Goal: Task Accomplishment & Management: Use online tool/utility

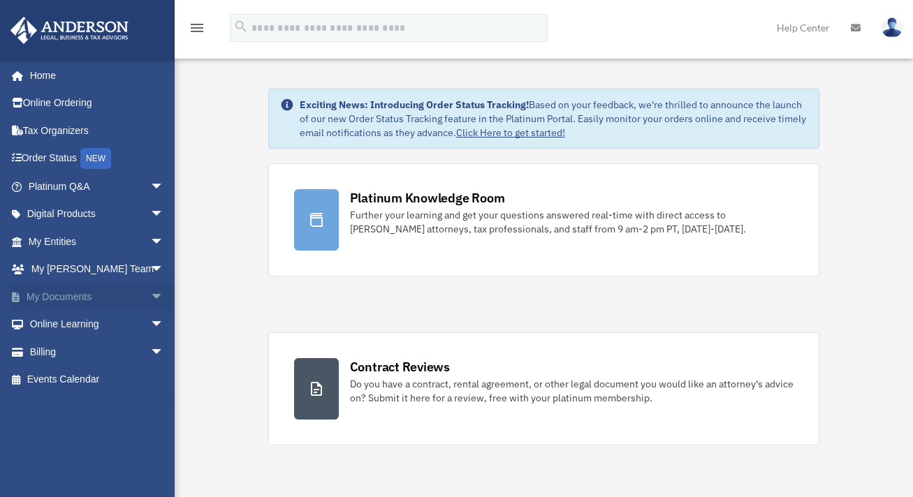
click at [93, 298] on link "My Documents arrow_drop_down" at bounding box center [97, 297] width 175 height 28
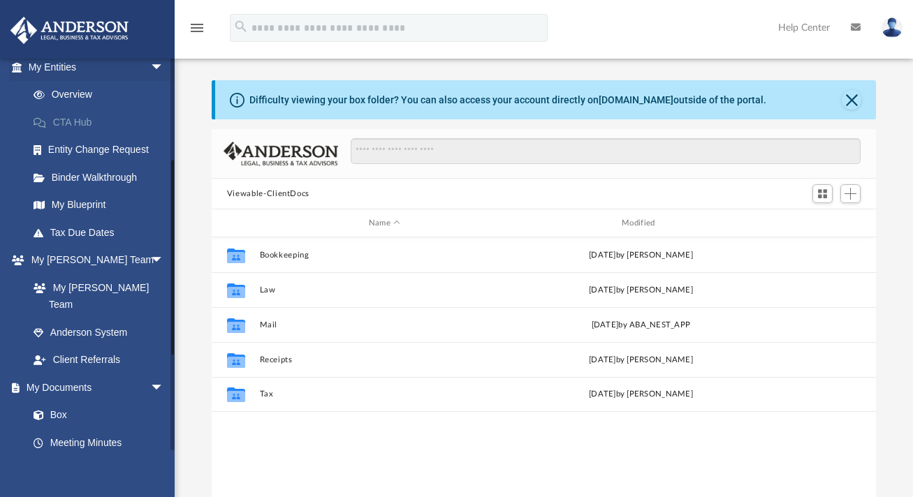
scroll to position [210, 0]
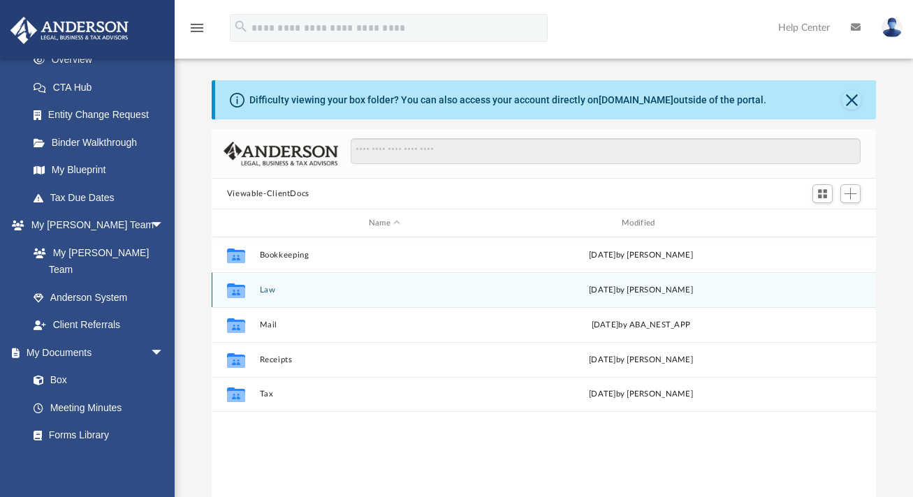
click at [261, 292] on button "Law" at bounding box center [384, 290] width 250 height 9
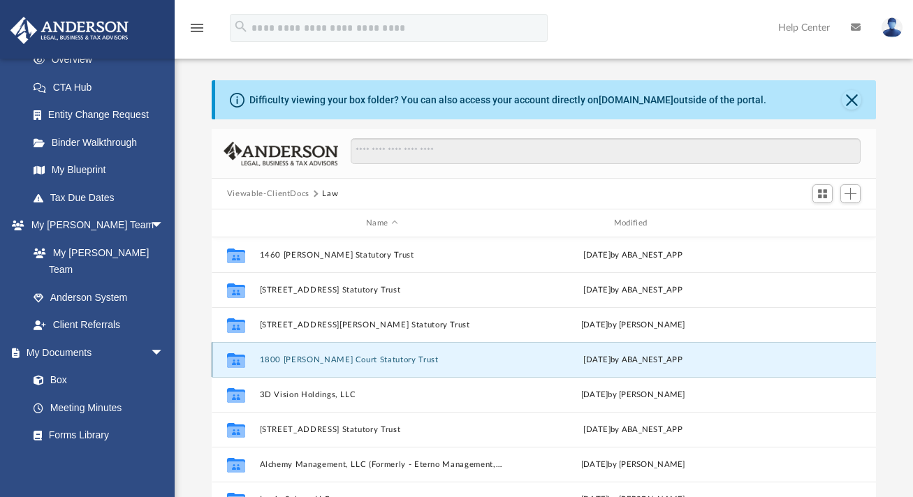
click at [337, 360] on button "1800 [PERSON_NAME] Court Statutory Trust" at bounding box center [381, 359] width 245 height 9
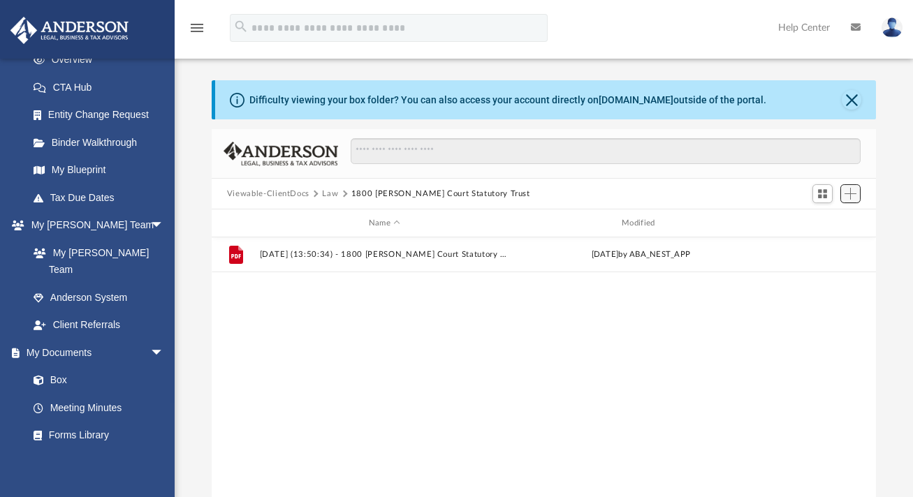
click at [849, 194] on span "Add" at bounding box center [850, 194] width 12 height 12
click at [825, 223] on li "Upload" at bounding box center [830, 221] width 45 height 15
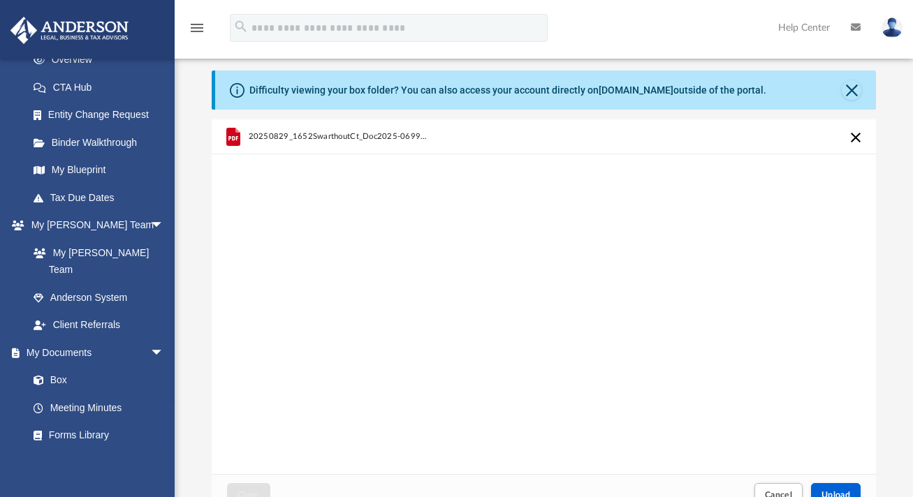
scroll to position [0, 0]
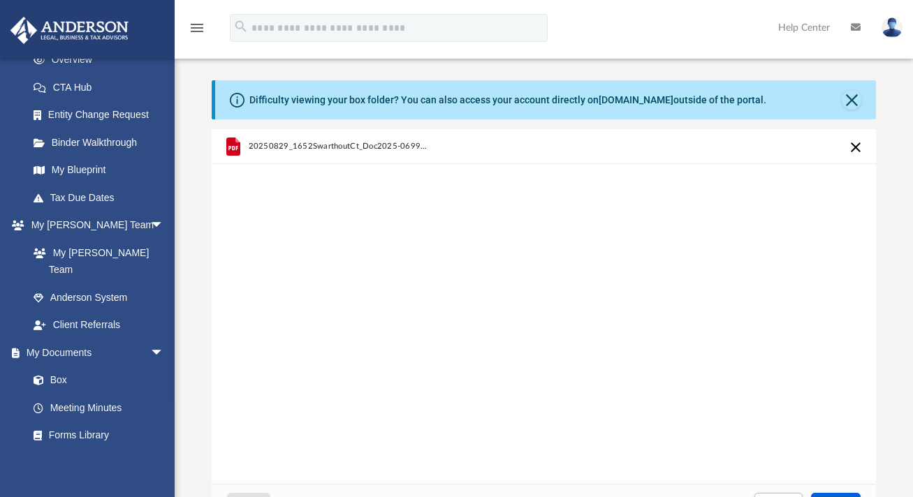
click at [856, 145] on button "Cancel this upload" at bounding box center [855, 147] width 17 height 17
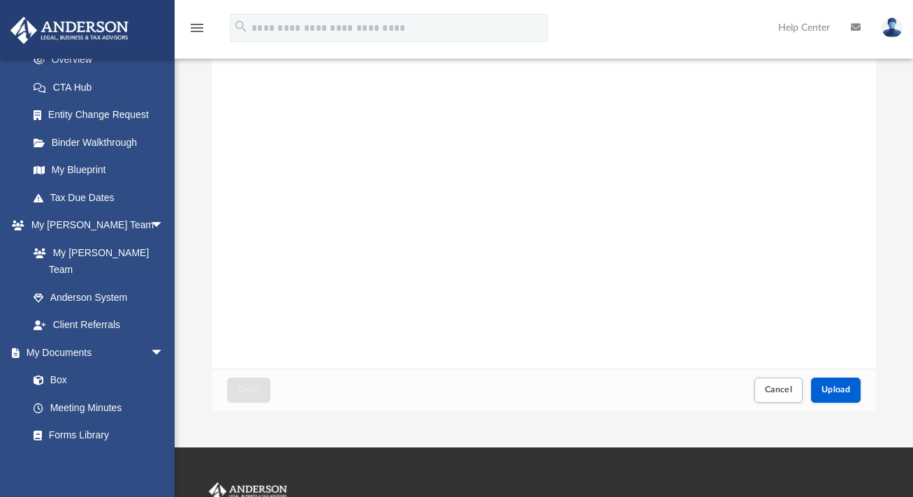
scroll to position [140, 0]
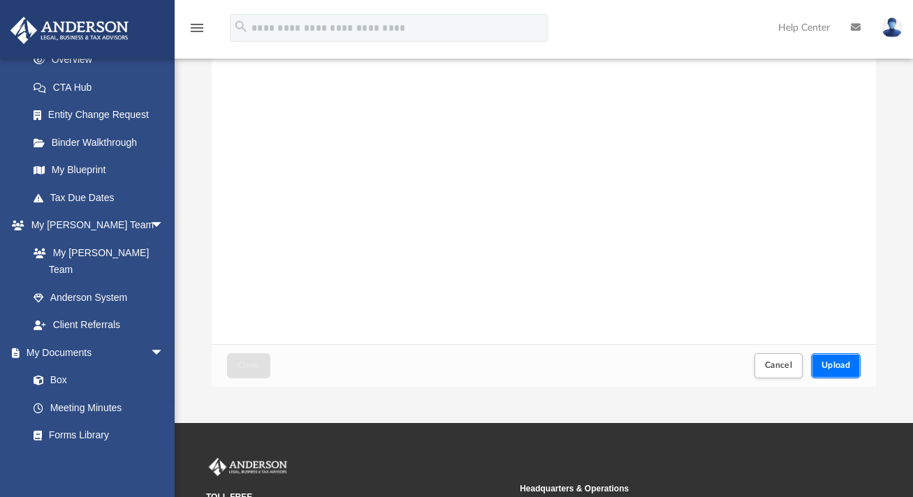
click at [835, 364] on span "Upload" at bounding box center [835, 365] width 29 height 8
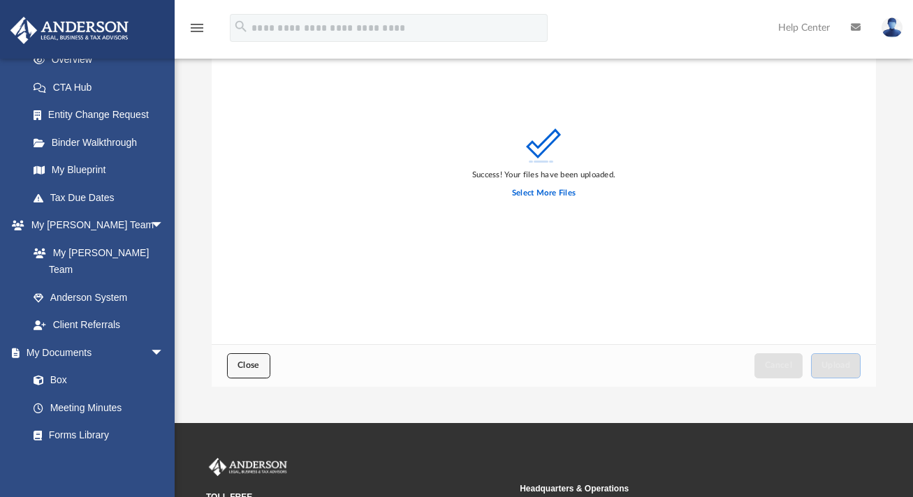
click at [249, 362] on span "Close" at bounding box center [248, 365] width 22 height 8
